Goal: Task Accomplishment & Management: Complete application form

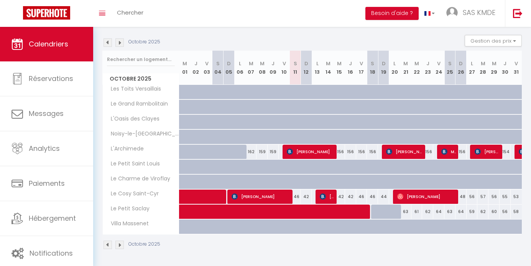
scroll to position [71, 0]
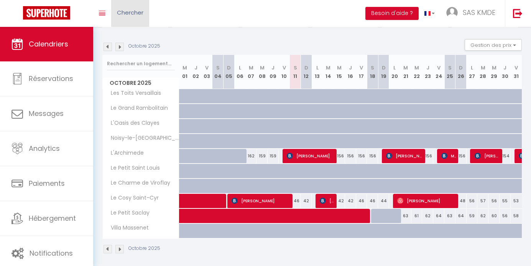
click at [137, 16] on link "Chercher" at bounding box center [130, 13] width 38 height 27
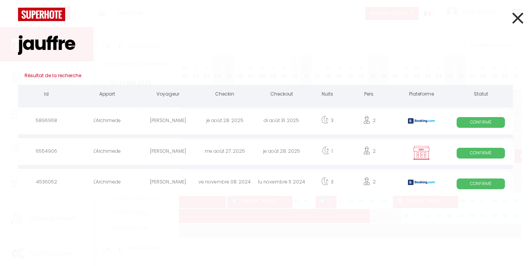
type input "jauffre"
click at [398, 150] on div at bounding box center [421, 152] width 54 height 25
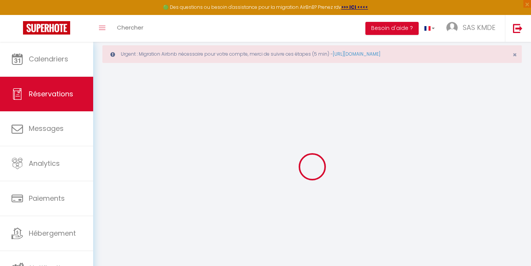
scroll to position [13, 0]
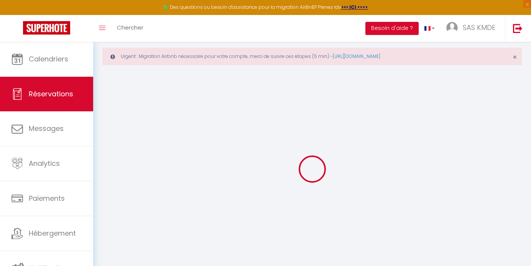
select select
checkbox input "false"
select select
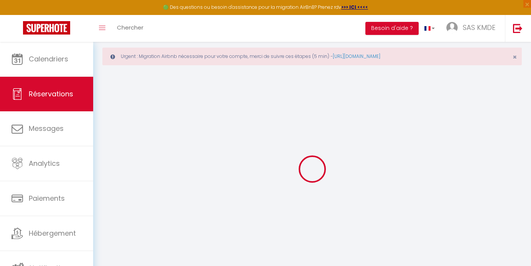
checkbox input "false"
type textarea "Vous ne devez pas tenir compte de l heure de départ puisque nous avons réservé …"
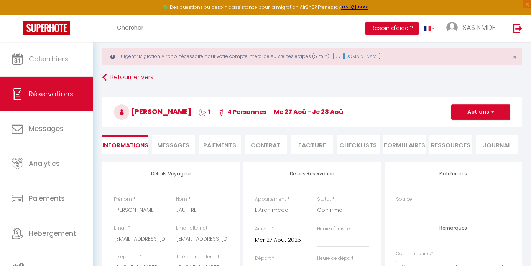
select select
checkbox input "false"
select select "22:00"
select select "10:00"
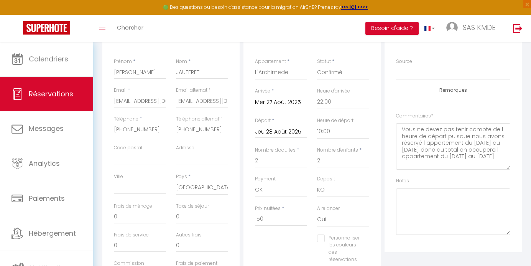
scroll to position [0, 0]
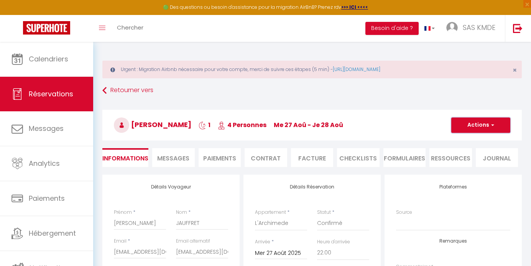
click at [494, 126] on button "Actions" at bounding box center [480, 124] width 59 height 15
click at [474, 151] on link "Dupliquer" at bounding box center [473, 152] width 61 height 10
select select
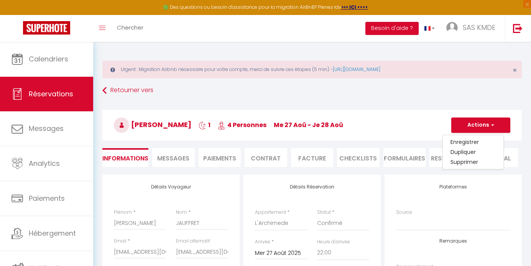
select select
checkbox input "false"
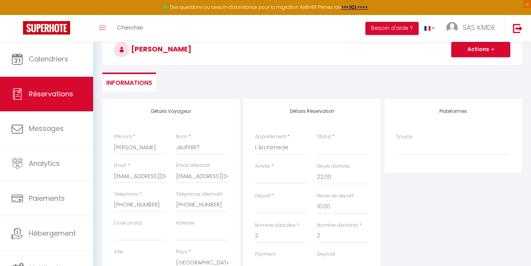
scroll to position [81, 0]
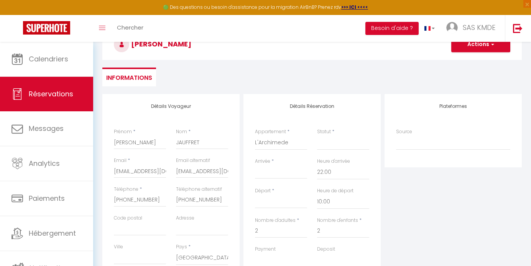
click at [277, 171] on input "Arrivée" at bounding box center [281, 173] width 52 height 10
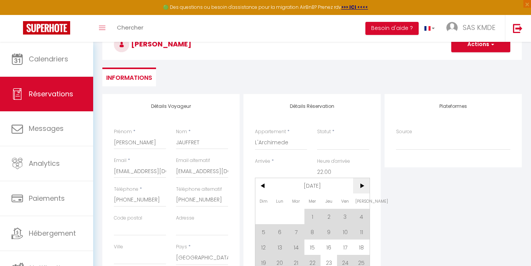
click at [363, 185] on span ">" at bounding box center [361, 185] width 16 height 15
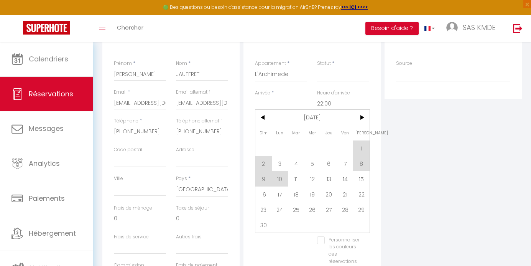
scroll to position [164, 0]
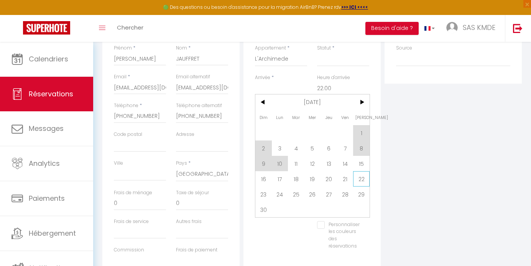
click at [363, 178] on span "22" at bounding box center [361, 178] width 16 height 15
click at [360, 178] on select "OK KO" at bounding box center [343, 176] width 52 height 15
select select
type input "Sam 22 Novembre 2025"
type input "Dim 23 Novembre 2025"
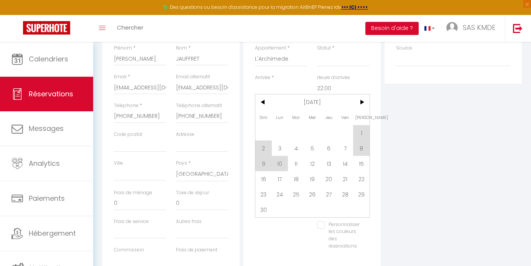
select select
checkbox input "false"
click at [360, 178] on select "OK KO" at bounding box center [343, 176] width 52 height 15
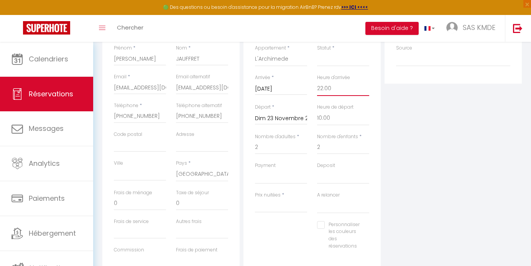
click at [332, 87] on select "00:00 00:30 01:00 01:30 02:00 02:30 03:00 03:30 04:00 04:30 05:00 05:30 06:00 0…" at bounding box center [343, 88] width 52 height 15
select select "17:00"
click at [317, 81] on select "00:00 00:30 01:00 01:30 02:00 02:30 03:00 03:30 04:00 04:30 05:00 05:30 06:00 0…" at bounding box center [343, 88] width 52 height 15
select select
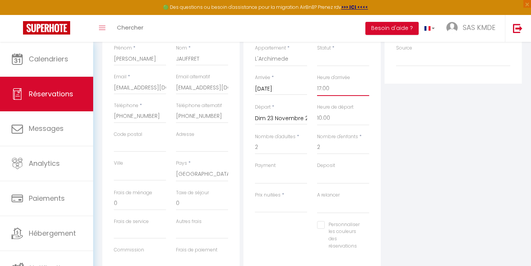
select select
checkbox input "false"
click at [279, 179] on select "OK KO" at bounding box center [281, 176] width 52 height 15
select select "10"
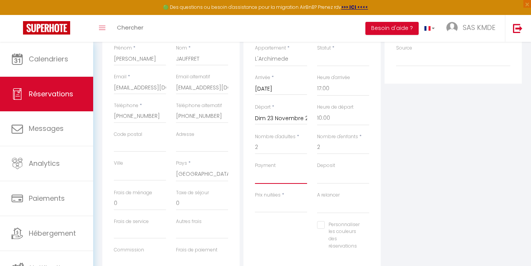
click at [255, 169] on select "OK KO" at bounding box center [281, 176] width 52 height 15
select select
checkbox input "false"
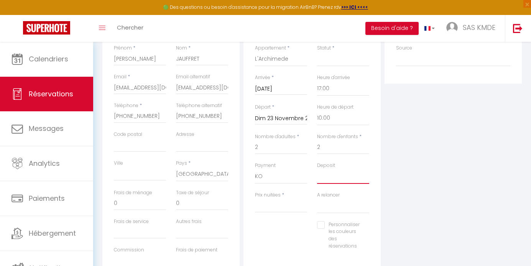
click at [325, 179] on select "OK KO" at bounding box center [343, 176] width 52 height 15
click at [276, 205] on input "Prix nuitées" at bounding box center [281, 206] width 52 height 14
type input "1"
select select
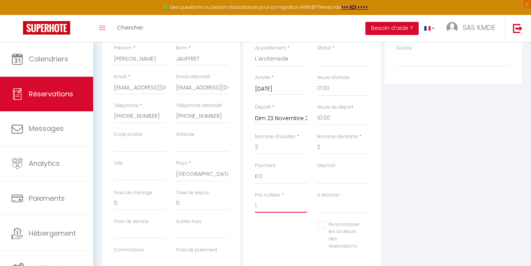
select select
checkbox input "false"
type input "11"
select select
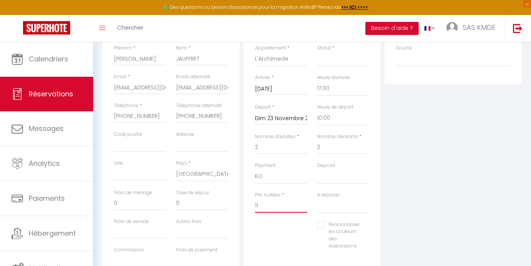
select select
checkbox input "false"
type input "1"
select select
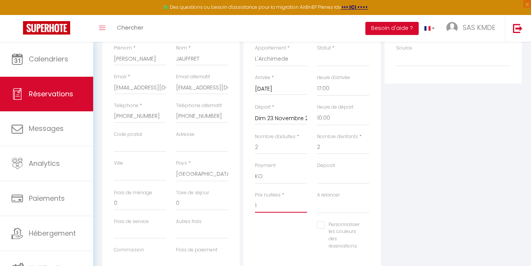
select select
checkbox input "false"
type input "13"
select select
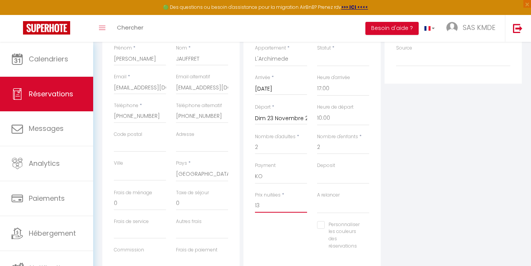
select select
checkbox input "false"
type input "130"
select select
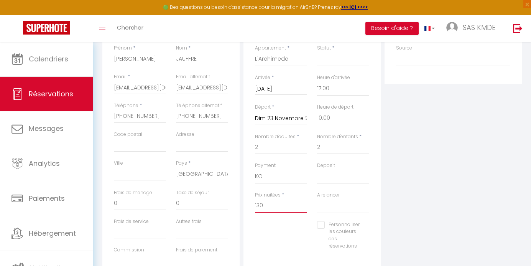
select select
checkbox input "false"
type input "130"
click at [401, 204] on div "Plateformes Source Direct Airbnb.com Booking.com Chalet montagne Expedia Gite d…" at bounding box center [453, 147] width 141 height 274
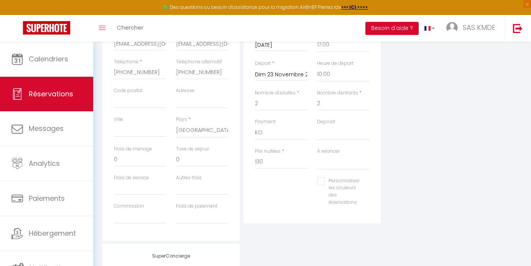
scroll to position [201, 0]
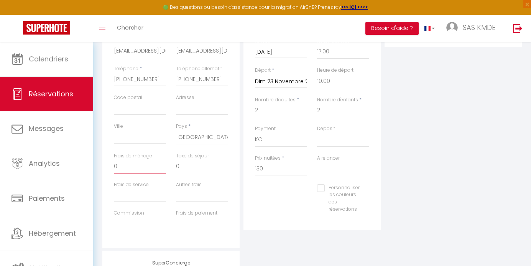
click at [131, 168] on input "0" at bounding box center [140, 167] width 52 height 14
select select
checkbox input "false"
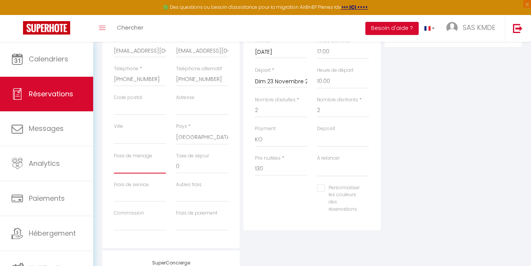
type input "7"
select select
checkbox input "false"
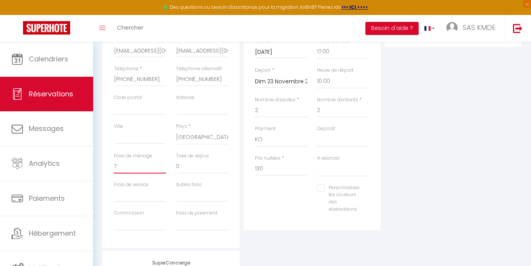
type input "79"
select select
checkbox input "false"
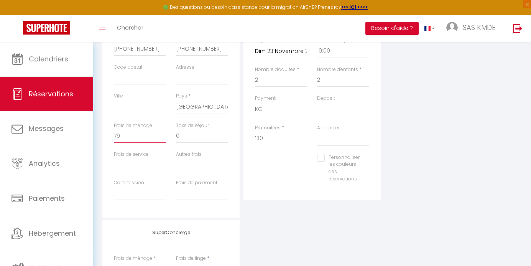
scroll to position [235, 0]
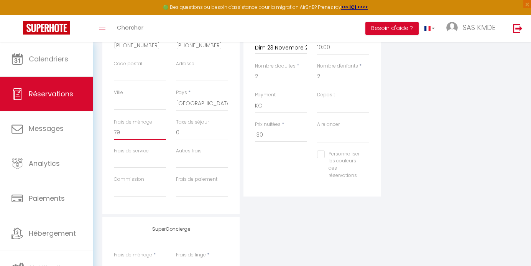
type input "79"
click at [143, 161] on input "Frais de service" at bounding box center [140, 161] width 52 height 14
click at [191, 130] on input "0" at bounding box center [202, 133] width 52 height 14
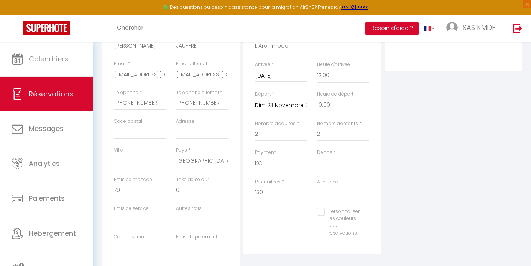
scroll to position [181, 0]
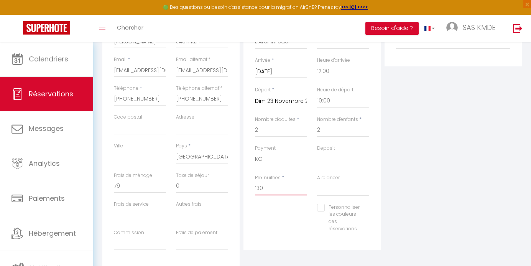
click at [264, 184] on input "130" at bounding box center [281, 188] width 52 height 14
type input "13"
select select
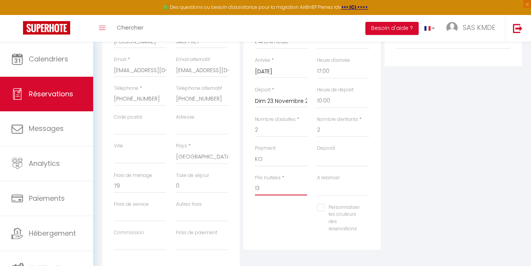
checkbox input "false"
type input "1"
select select
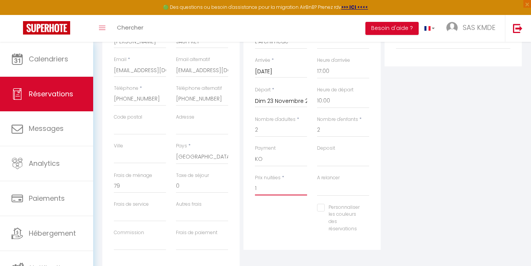
checkbox input "false"
type input "1("
select select
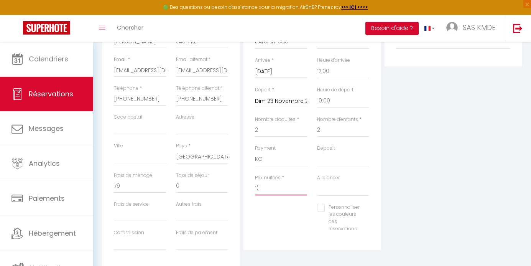
checkbox input "false"
type input "1"
select select
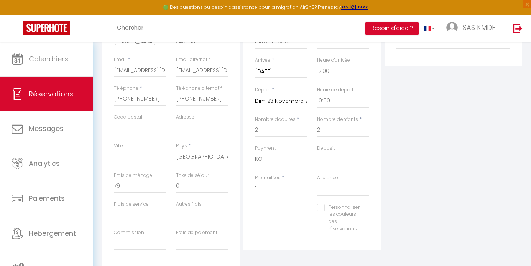
checkbox input "false"
type input "15"
select select
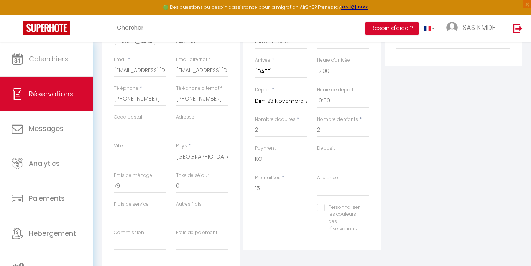
checkbox input "false"
type input "150"
select select
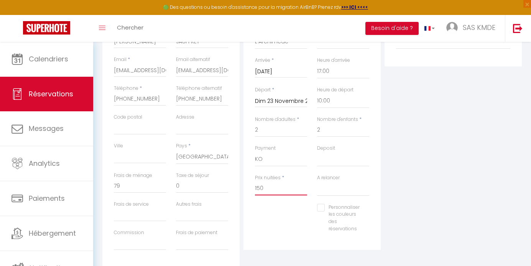
checkbox input "false"
type input "150"
type input "0"
select select
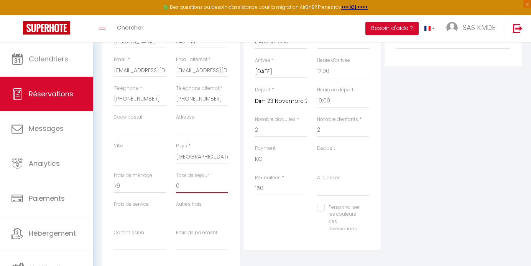
select select
checkbox input "false"
click at [185, 188] on input "0" at bounding box center [202, 186] width 52 height 14
select select
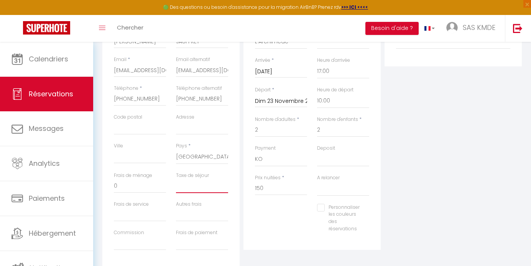
select select
checkbox input "false"
type input "2"
select select
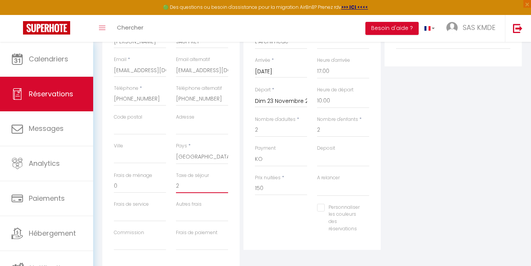
select select
checkbox input "false"
type input "24"
select select
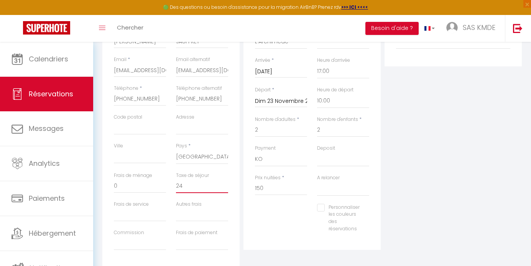
select select
checkbox input "false"
type input "24"
click at [130, 186] on input "0" at bounding box center [140, 186] width 52 height 14
type input "07"
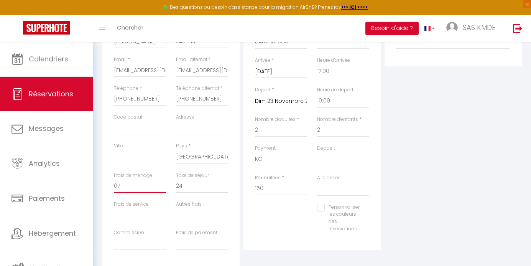
select select
checkbox input "false"
type input "079"
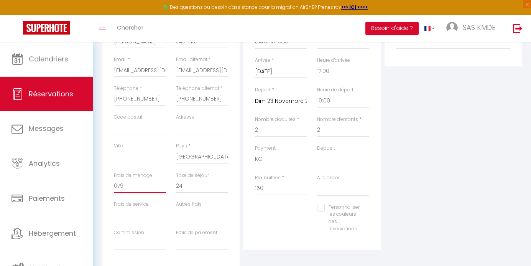
select select
checkbox input "false"
click at [117, 188] on input "079" at bounding box center [140, 186] width 52 height 14
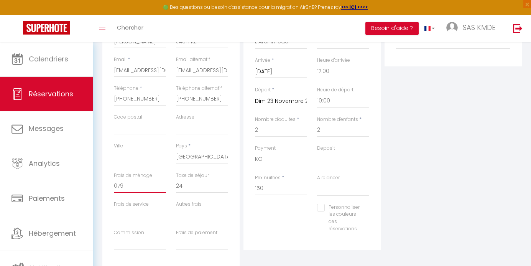
type input "79"
select select
checkbox input "false"
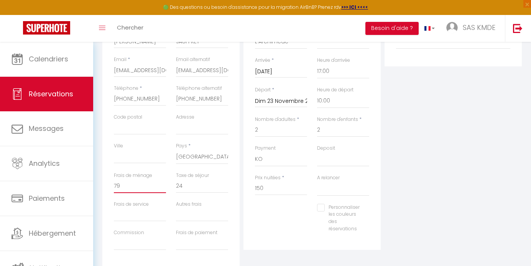
type input "79"
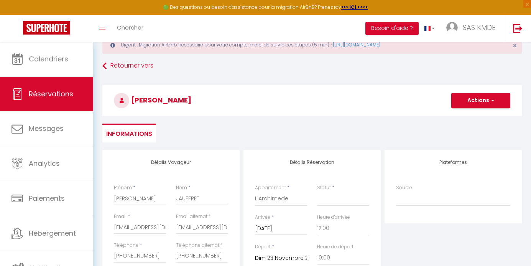
scroll to position [0, 0]
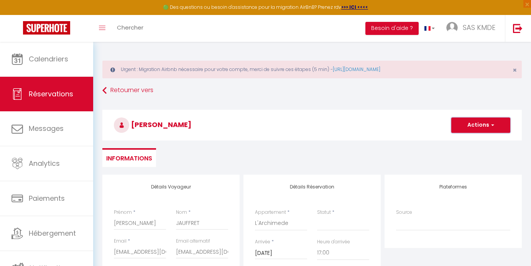
click at [479, 124] on button "Actions" at bounding box center [480, 124] width 59 height 15
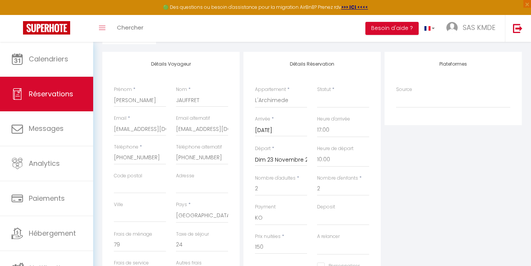
scroll to position [123, 0]
click at [345, 103] on select "Confirmé Non Confirmé Annulé Annulé par le voyageur No Show Request" at bounding box center [343, 99] width 52 height 15
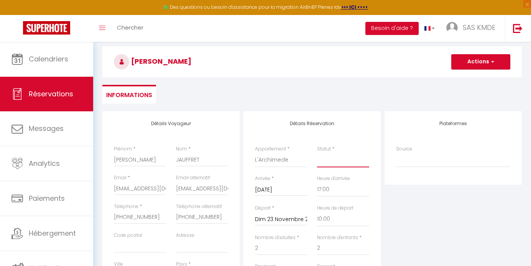
scroll to position [0, 0]
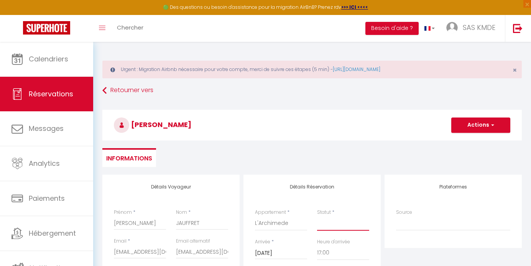
select select
checkbox input "false"
click at [443, 112] on h3 "[PERSON_NAME]" at bounding box center [312, 125] width 420 height 31
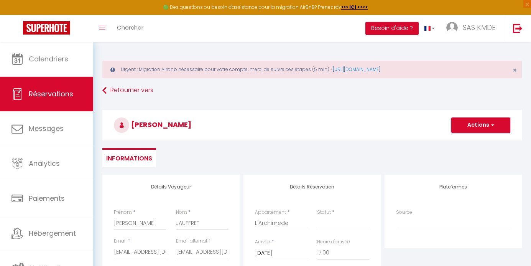
click at [483, 130] on button "Actions" at bounding box center [480, 124] width 59 height 15
click at [472, 142] on link "Enregistrer" at bounding box center [473, 142] width 61 height 10
select select
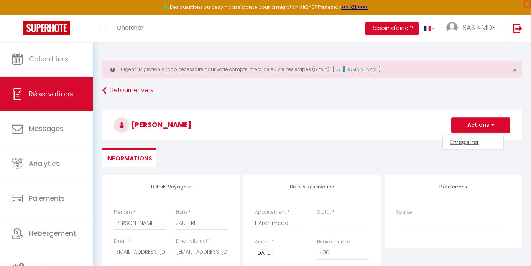
checkbox input "false"
select select
checkbox input "false"
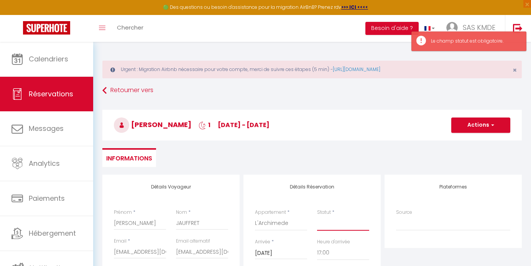
click at [341, 227] on select "Confirmé Non Confirmé Annulé Annulé par le voyageur No Show Request" at bounding box center [343, 223] width 52 height 15
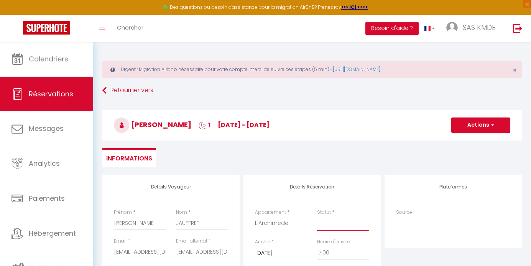
select select "1"
click at [317, 216] on select "Confirmé Non Confirmé Annulé Annulé par le voyageur No Show Request" at bounding box center [343, 223] width 52 height 15
select select
checkbox input "false"
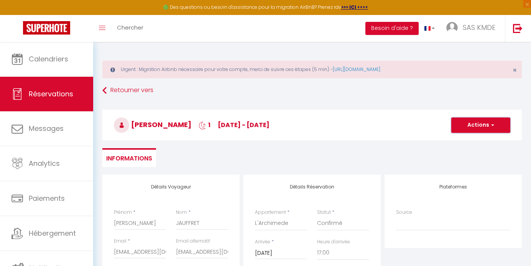
click at [475, 125] on button "Actions" at bounding box center [480, 124] width 59 height 15
click at [467, 139] on link "Enregistrer" at bounding box center [473, 142] width 61 height 10
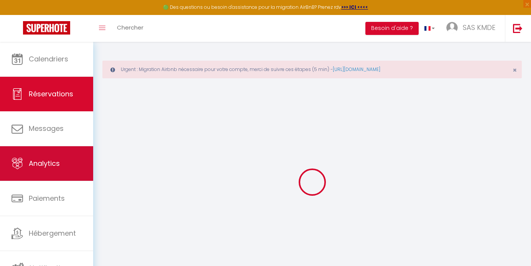
select select "not_cancelled"
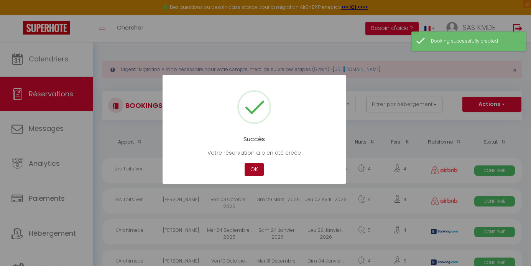
click at [254, 171] on button "OK" at bounding box center [254, 169] width 19 height 13
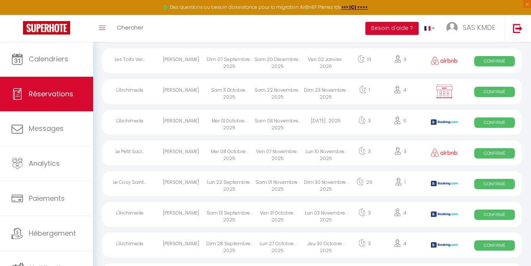
scroll to position [291, 0]
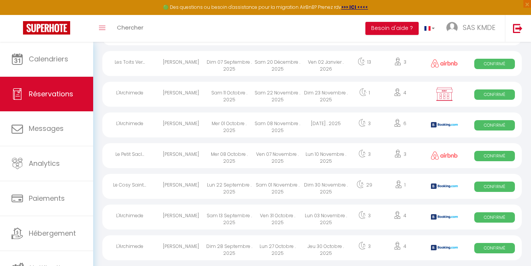
click at [424, 94] on div at bounding box center [444, 94] width 46 height 25
select select "OK"
select select "KO"
select select "0"
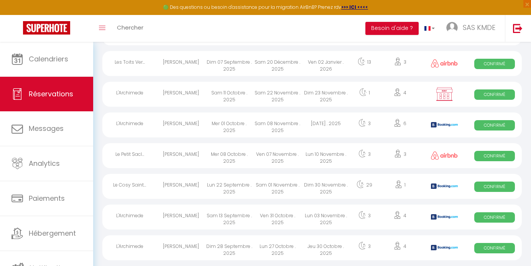
select select "1"
select select
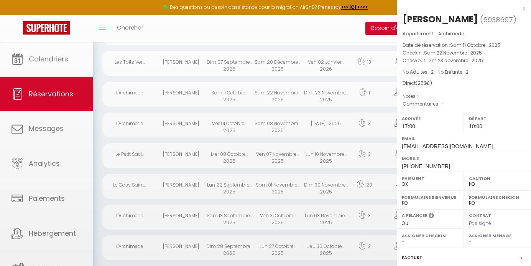
select select "12285"
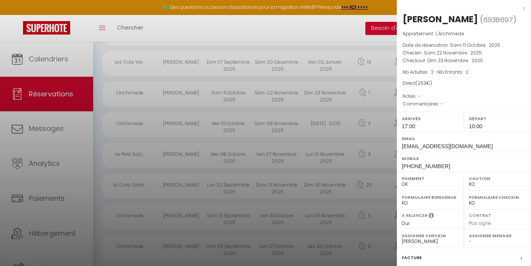
click at [375, 95] on div at bounding box center [265, 133] width 531 height 266
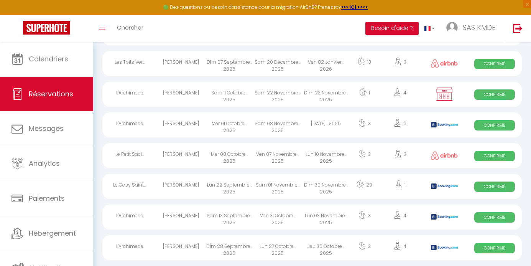
click at [270, 93] on div "Sam 22 Novembre . 2025" at bounding box center [277, 94] width 48 height 25
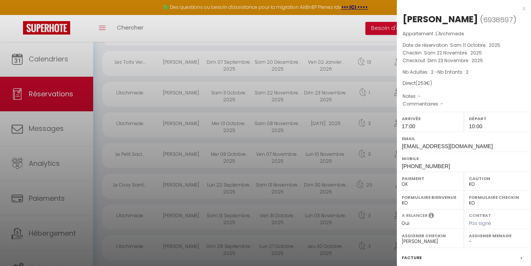
click at [216, 95] on div at bounding box center [265, 133] width 531 height 266
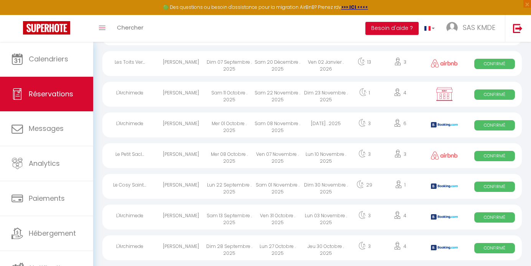
click at [130, 93] on div "L'Archimede" at bounding box center [129, 94] width 54 height 25
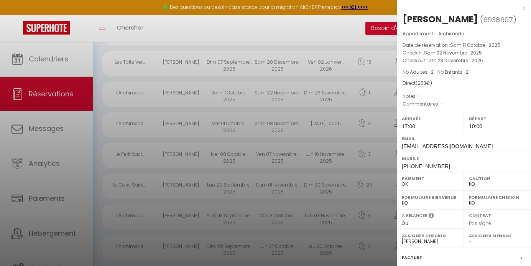
click at [144, 92] on div at bounding box center [265, 133] width 531 height 266
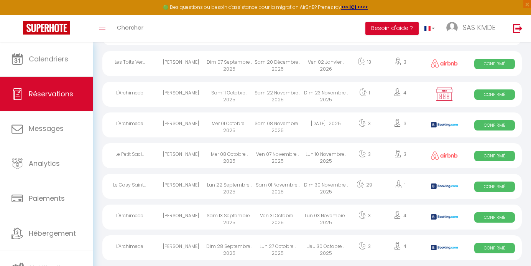
click at [495, 94] on span "Confirmé" at bounding box center [494, 94] width 41 height 10
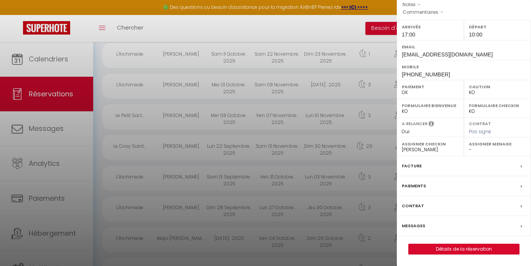
scroll to position [341, 0]
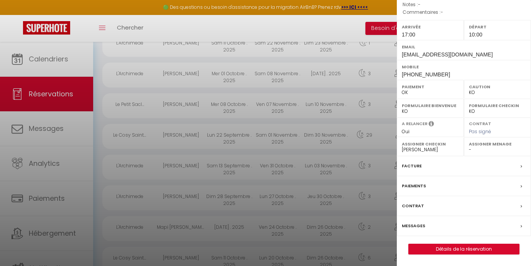
click at [504, 184] on div "Paiements" at bounding box center [464, 186] width 134 height 20
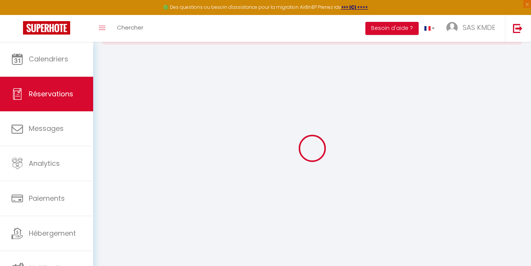
scroll to position [25, 0]
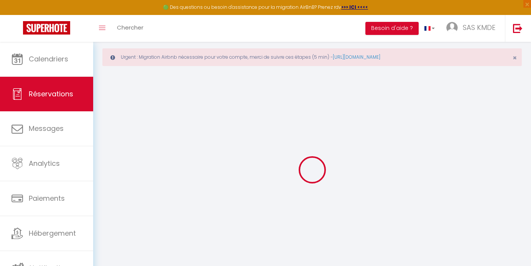
select select
checkbox input "false"
select select
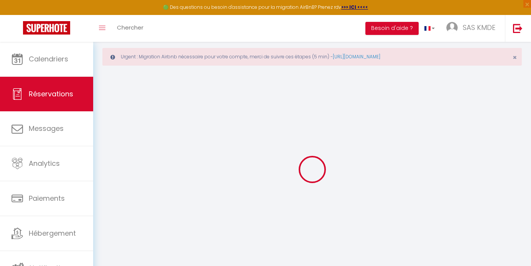
checkbox input "false"
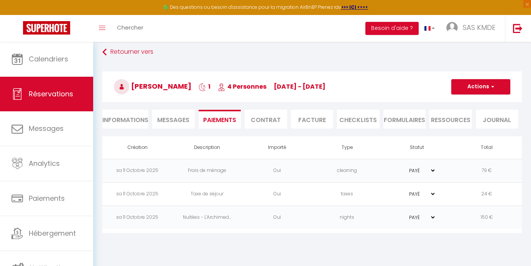
scroll to position [42, 0]
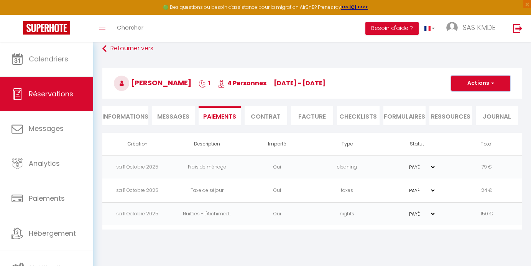
click at [493, 84] on span "button" at bounding box center [491, 83] width 5 height 7
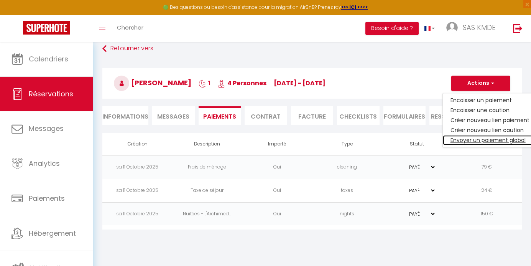
click at [513, 140] on link "Envoyer un paiement global" at bounding box center [490, 140] width 94 height 10
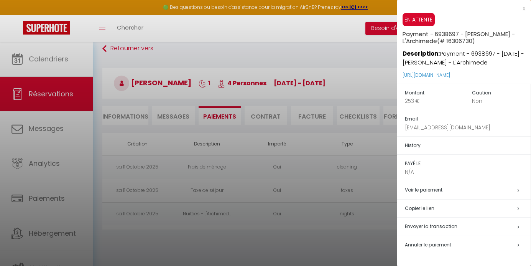
click at [518, 227] on icon at bounding box center [519, 226] width 2 height 5
select select "fr"
type input "[EMAIL_ADDRESS][DOMAIN_NAME]"
type input "Demande de paiement"
type textarea "Bonjour, Nous vous invitons à cliquer sur le lien ci-dessous pour effectuer le …"
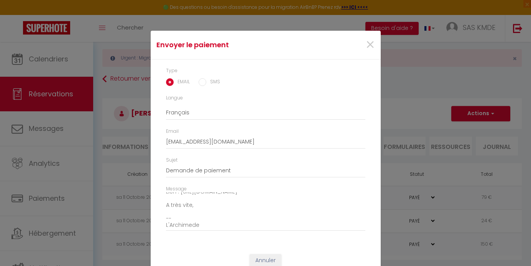
scroll to position [23, 0]
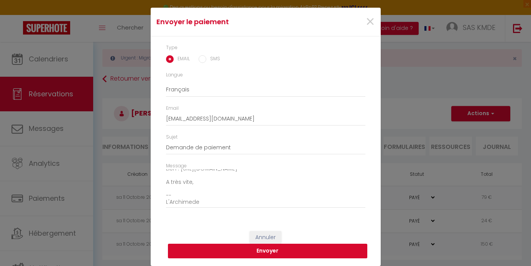
click at [273, 251] on button "Envoyer" at bounding box center [267, 250] width 199 height 15
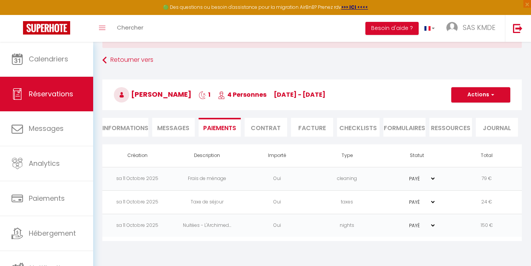
scroll to position [39, 0]
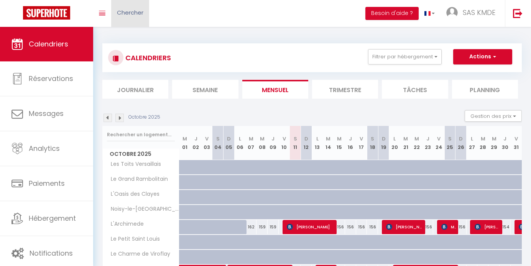
click at [139, 11] on span "Chercher" at bounding box center [130, 12] width 26 height 8
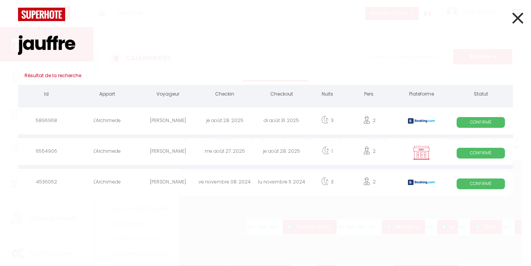
type input "jauffre"
click at [255, 117] on div "di août 31. 2025" at bounding box center [281, 121] width 57 height 25
select select
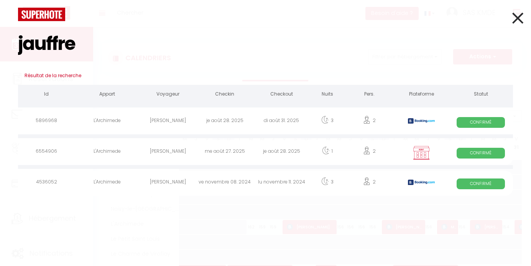
select select
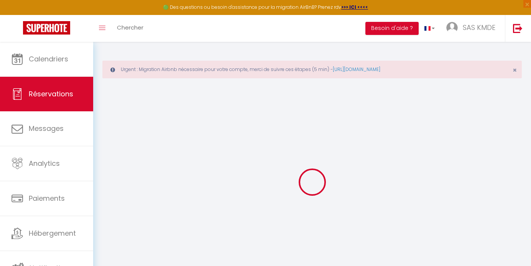
select select
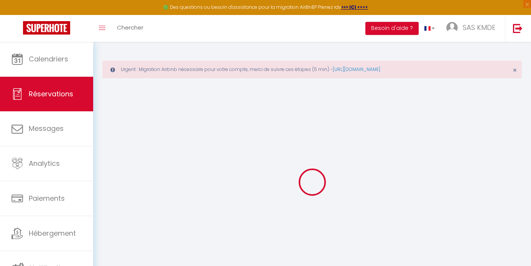
select select
checkbox input "false"
select select
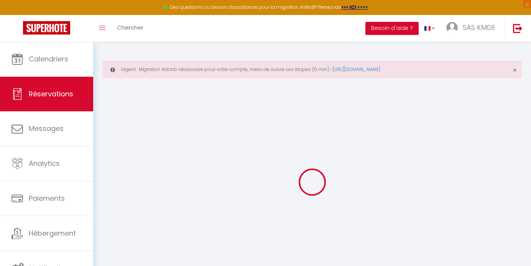
select select
checkbox input "false"
select select
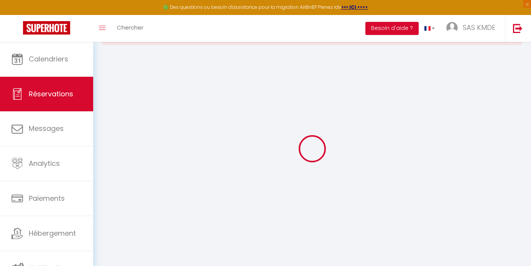
scroll to position [42, 0]
type input "[PERSON_NAME]"
type input "JAUFFRET"
type input "[EMAIL_ADDRESS][DOMAIN_NAME]"
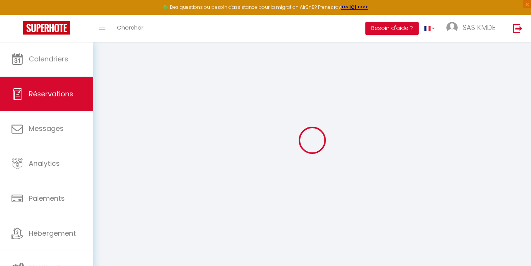
type input "[PHONE_NUMBER]"
type input "."
select select "FR"
type input "98.83"
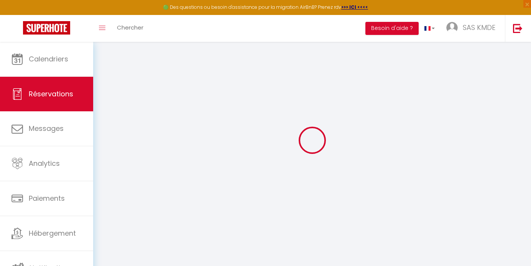
type input "9.28"
select select "34628"
select select "1"
select select
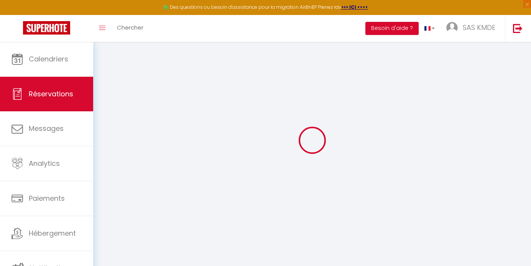
type input "2"
select select "12"
select select
type input "502.35"
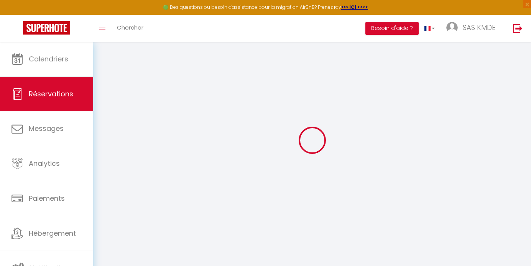
checkbox input "false"
type input "0"
select select "2"
type input "0"
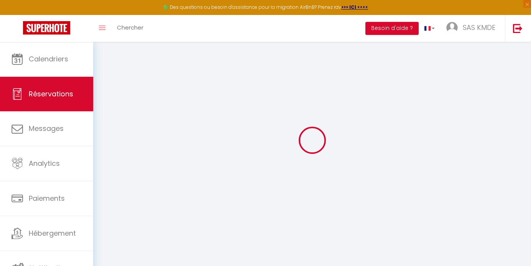
type input "0"
select select
select select "14"
checkbox input "false"
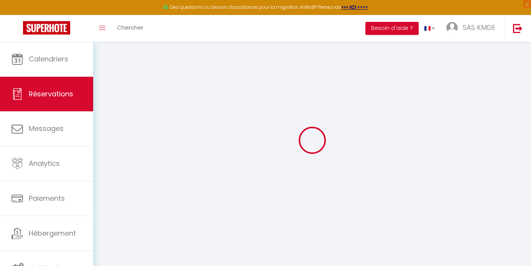
select select
checkbox input "false"
select select
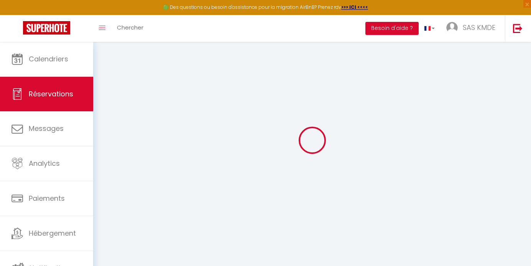
checkbox input "false"
type textarea "** THIS RESERVATION HAS BEEN PRE-PAID ** Reservation has a cancellation grace p…"
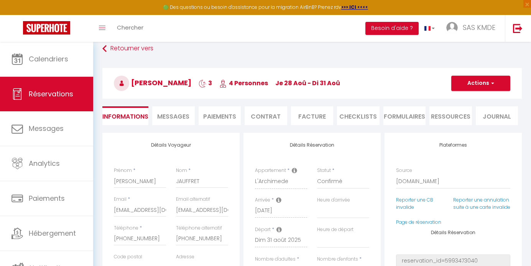
type input "79"
type input "81.63"
select select
checkbox input "false"
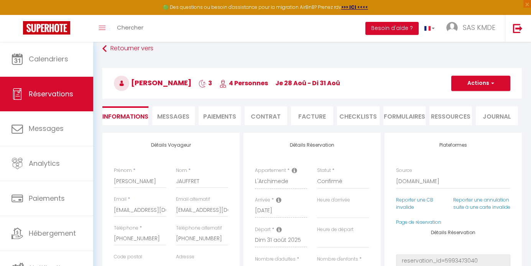
select select "17:00"
select select "10:00"
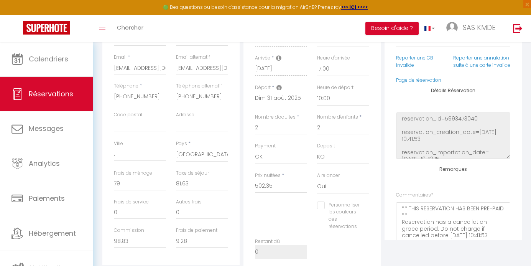
scroll to position [186, 0]
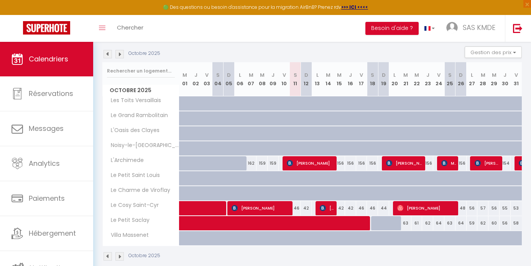
scroll to position [117, 0]
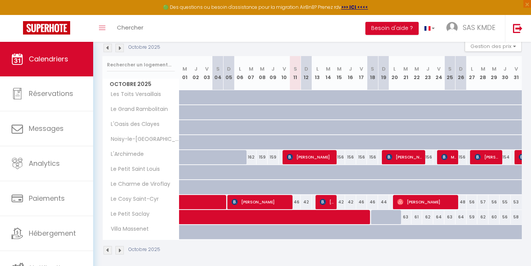
click at [167, 34] on div "Toggle menubar Chercher BUTTON Besoin d'aide ? SAS KMDE Paramètres Équipe" at bounding box center [291, 28] width 470 height 27
click at [144, 22] on link "Chercher" at bounding box center [130, 28] width 38 height 27
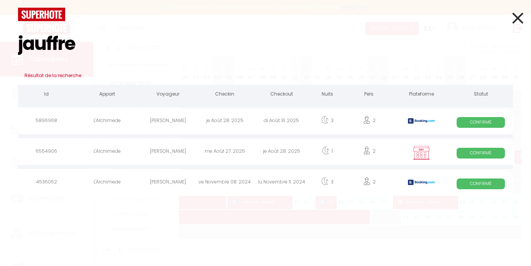
type input "jauffre"
click at [161, 179] on div "[PERSON_NAME]" at bounding box center [167, 183] width 57 height 25
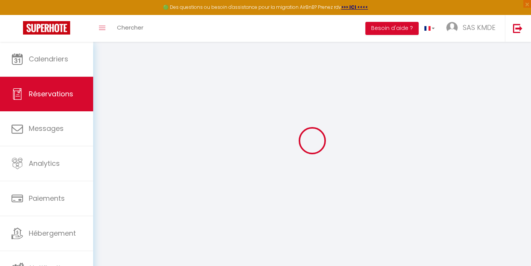
scroll to position [42, 0]
type input "[PERSON_NAME]"
type input "JAUFFRET"
type input "[EMAIL_ADDRESS][DOMAIN_NAME]"
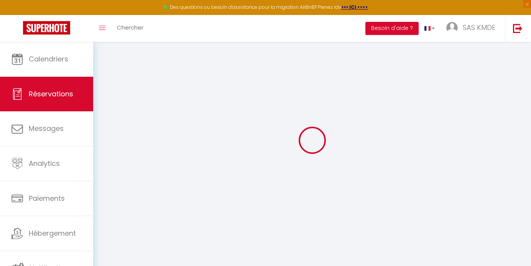
type input "[PHONE_NUMBER]"
select select "FR"
type input "107.61"
type input "10.08"
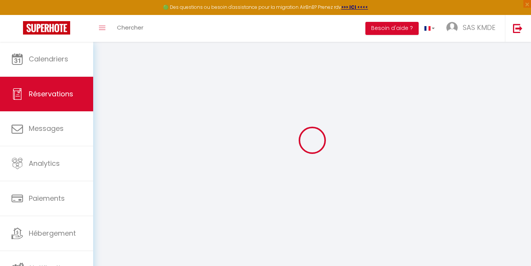
select select "34628"
select select "1"
select select
type input "2"
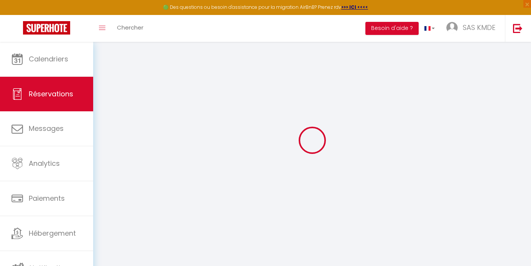
type input "2"
select select "12"
select select
type input "554"
checkbox input "false"
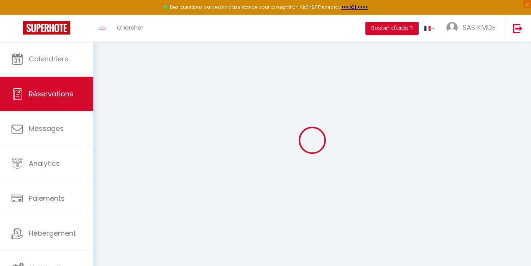
type input "0"
select select "2"
type input "0"
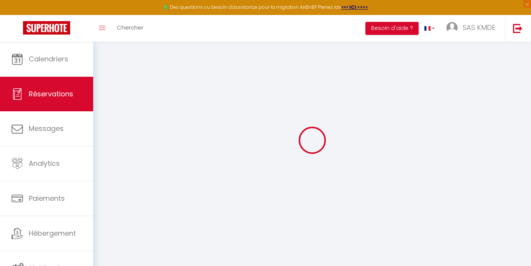
select select
select select "14"
checkbox input "false"
select select
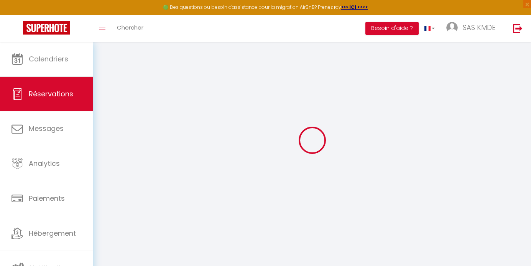
select select
checkbox input "false"
select select
checkbox input "false"
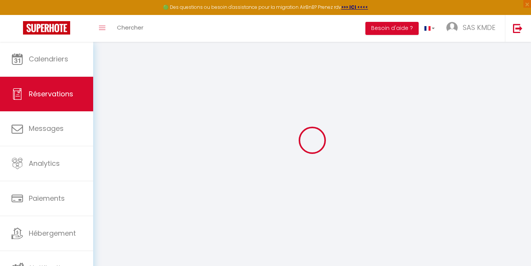
select select
checkbox input "false"
type textarea "** THIS RESERVATION HAS BEEN PRE-PAID ** Reservation has a cancellation grace p…"
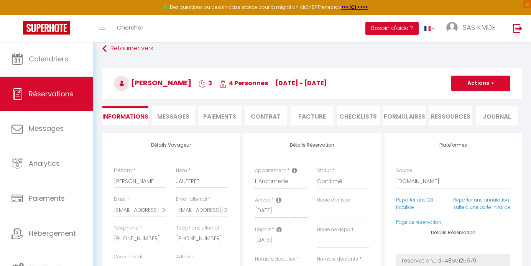
type input "79"
type input "86.94"
select select
checkbox input "false"
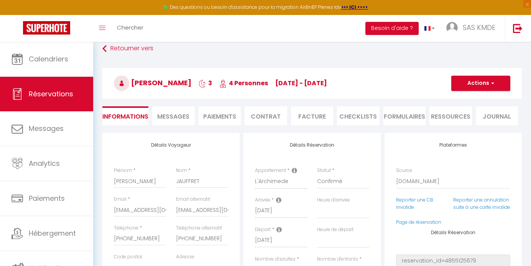
select select "23:00"
select select "10:00"
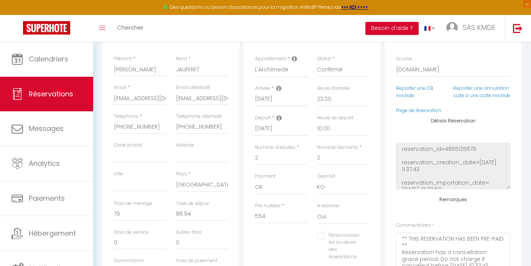
scroll to position [134, 0]
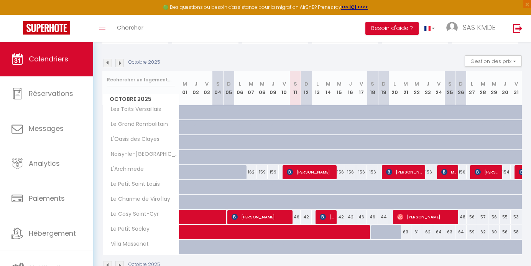
scroll to position [123, 0]
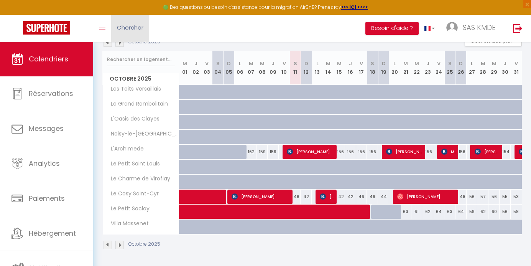
click at [148, 31] on link "Chercher" at bounding box center [130, 28] width 38 height 27
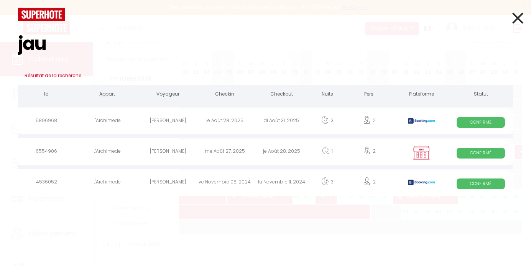
type input "jau"
click at [201, 114] on div "je Août 28. 2025" at bounding box center [224, 121] width 57 height 25
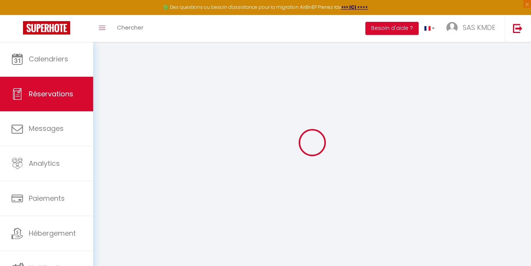
scroll to position [42, 0]
select select
checkbox input "false"
select select
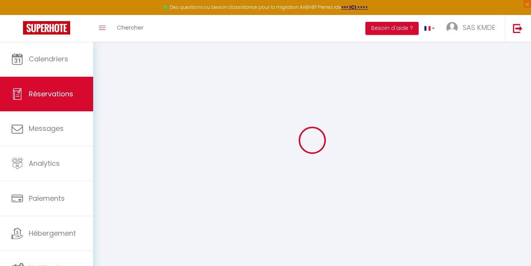
select select
checkbox input "false"
type textarea "** THIS RESERVATION HAS BEEN PRE-PAID ** Reservation has a cancellation grace p…"
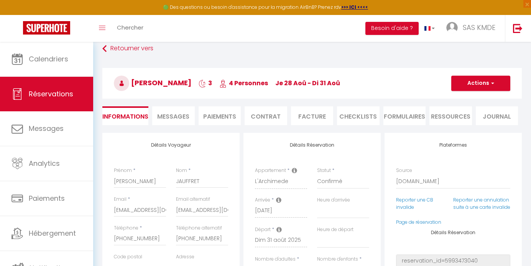
type input "79"
type input "81.63"
select select
checkbox input "false"
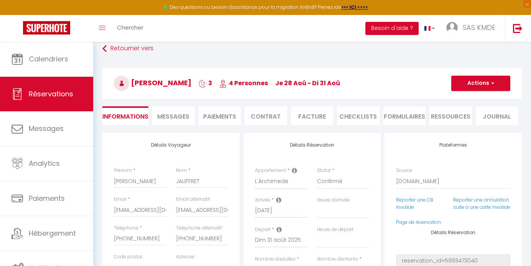
select select "17:00"
select select "10:00"
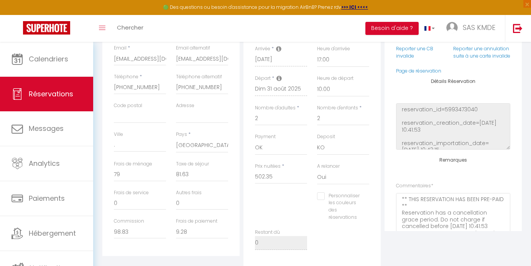
scroll to position [187, 0]
